Goal: Find specific page/section: Find specific page/section

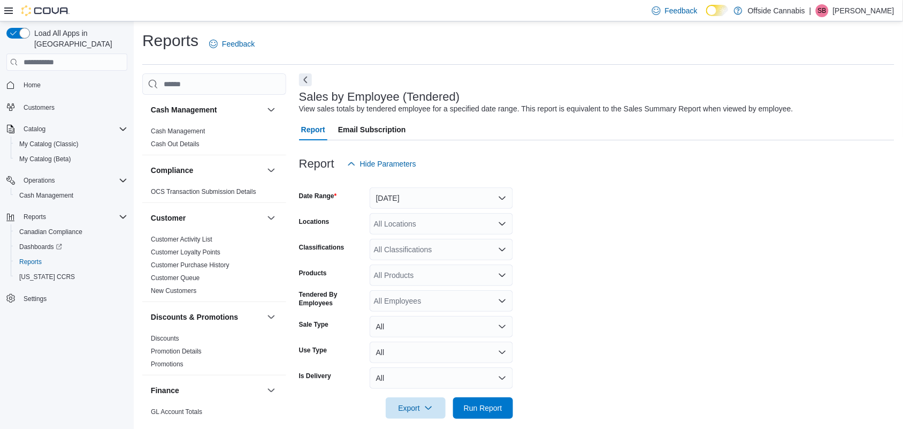
scroll to position [11, 0]
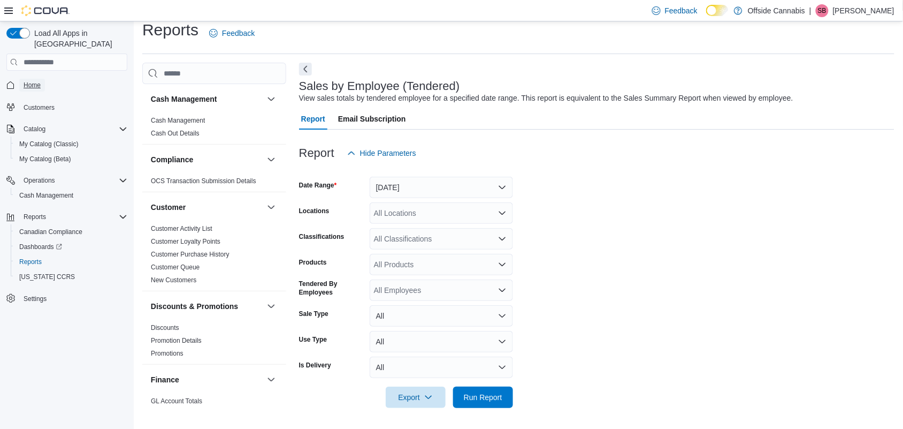
click at [28, 81] on span "Home" at bounding box center [32, 85] width 17 height 9
